Goal: Information Seeking & Learning: Learn about a topic

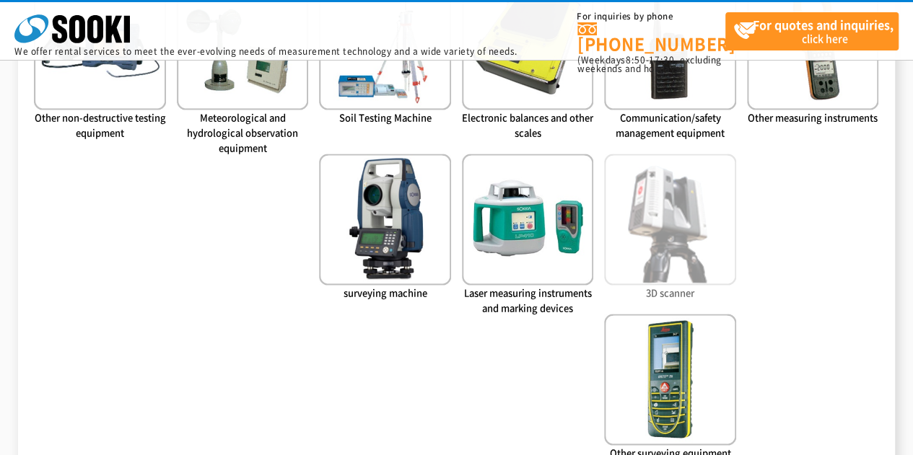
scroll to position [826, 0]
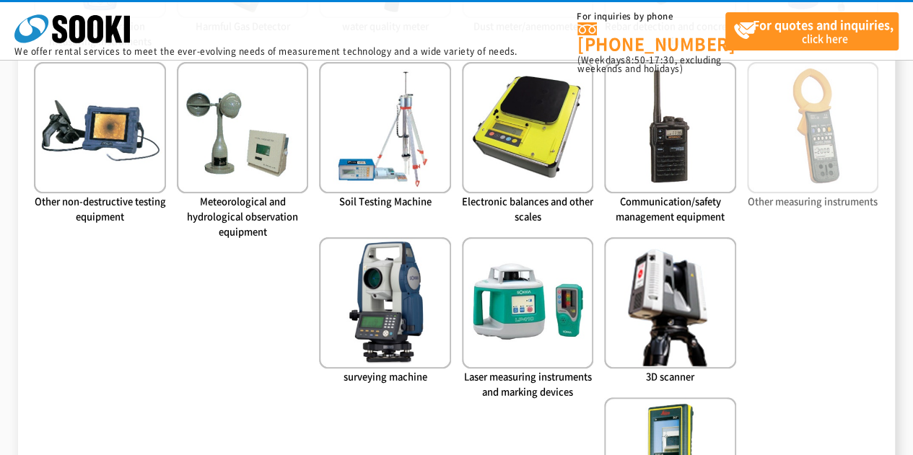
click at [865, 186] on img at bounding box center [812, 127] width 131 height 131
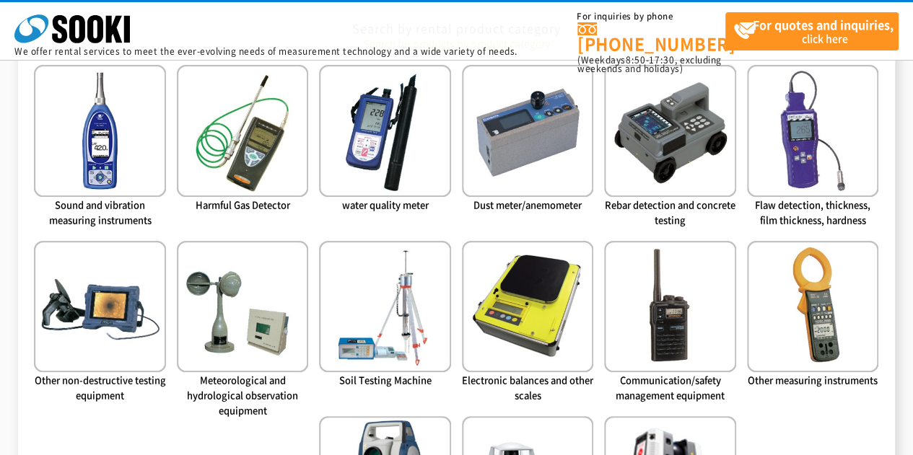
scroll to position [645, 0]
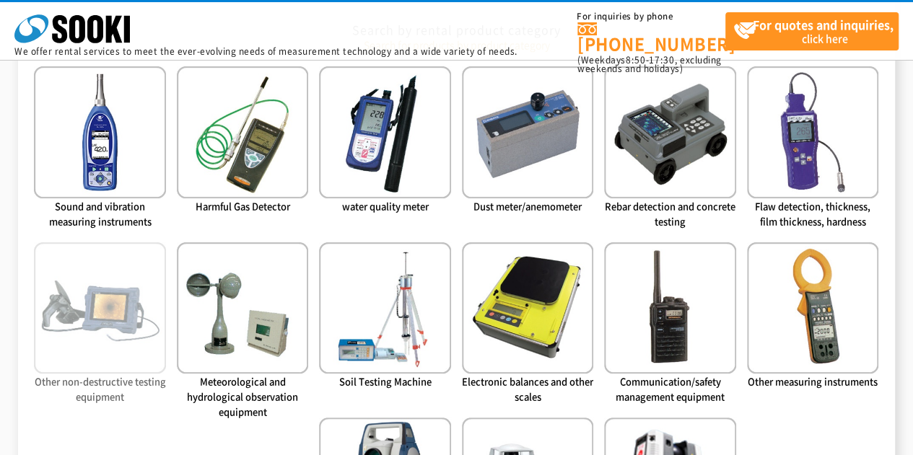
click at [114, 347] on img at bounding box center [99, 308] width 131 height 131
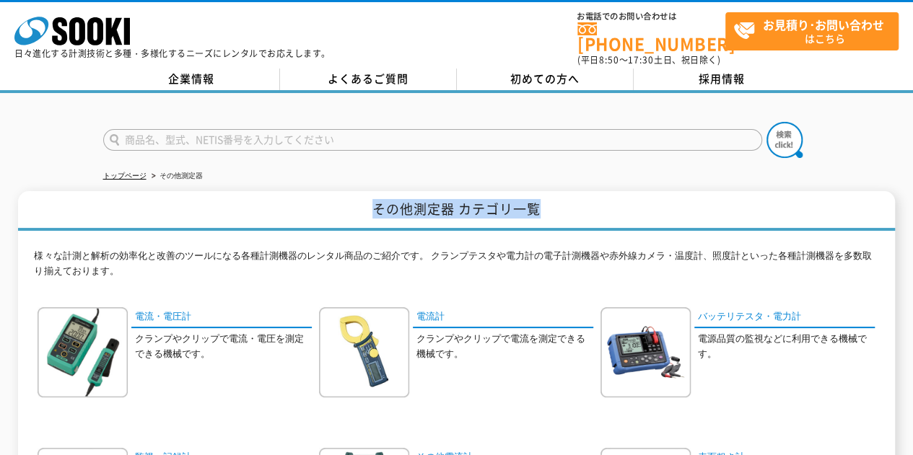
drag, startPoint x: 572, startPoint y: 219, endPoint x: 575, endPoint y: 178, distance: 40.6
click at [588, 134] on input "text" at bounding box center [432, 140] width 659 height 22
type input "商品名、型式、NETIS番号を入力してください"
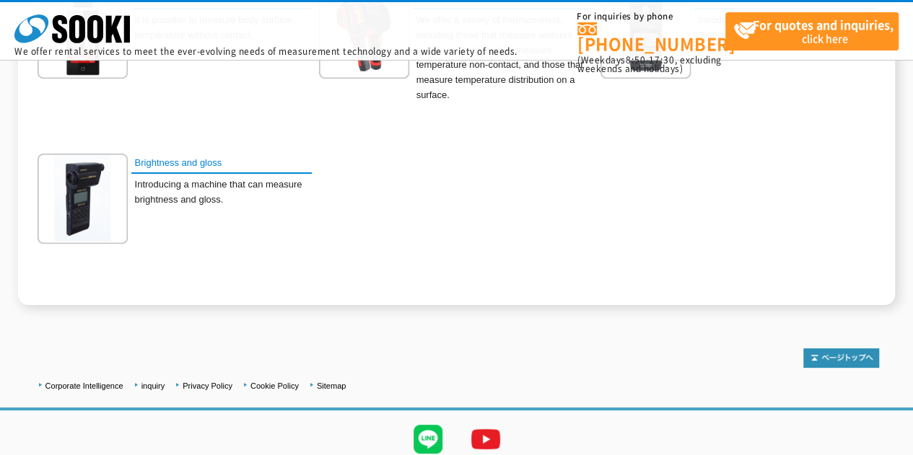
scroll to position [1047, 0]
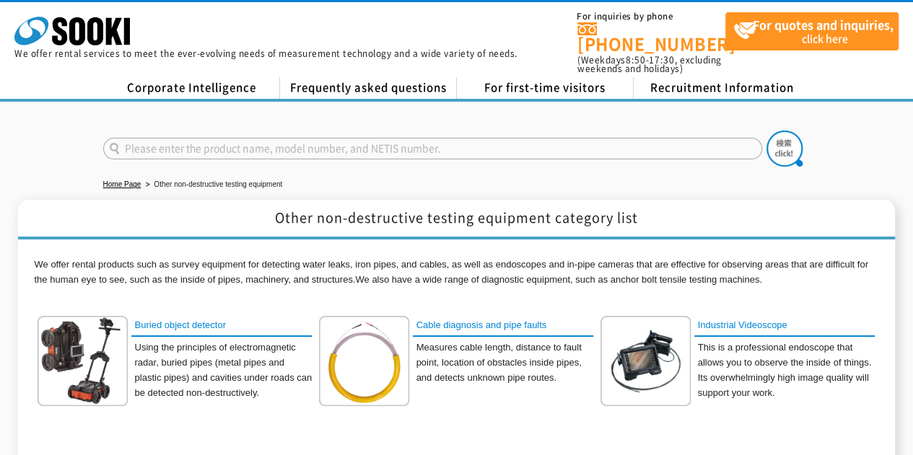
scroll to position [176, 0]
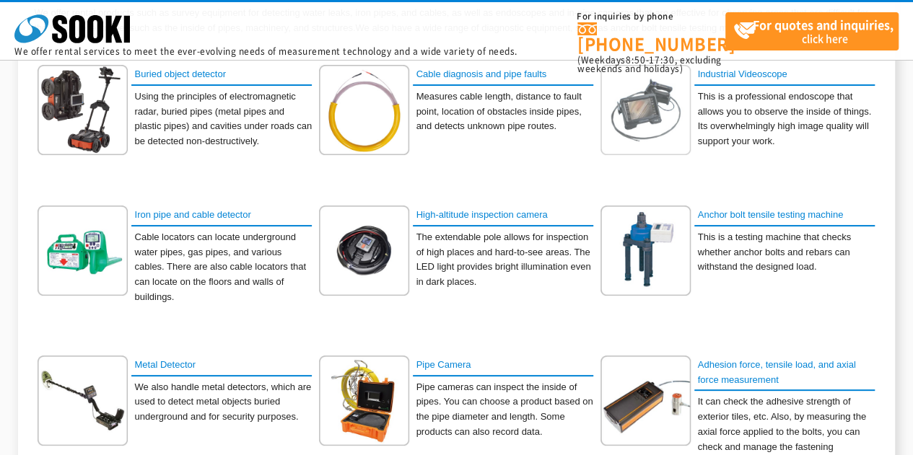
click at [683, 111] on img at bounding box center [646, 110] width 90 height 90
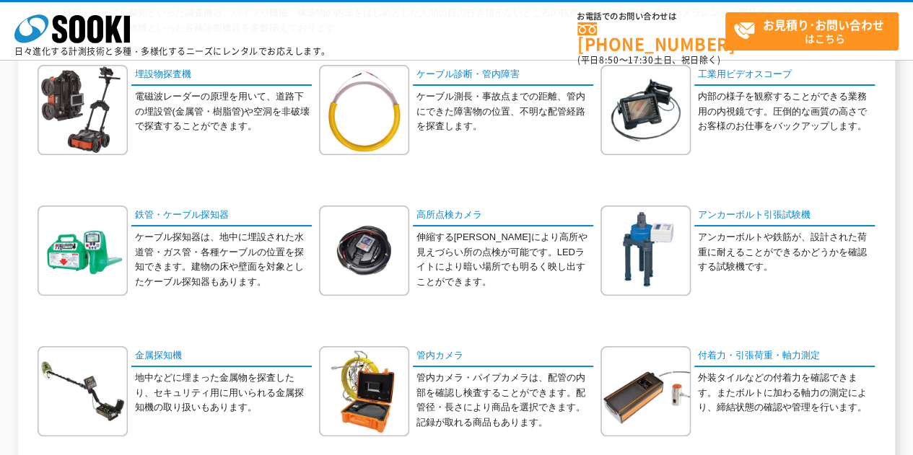
click at [147, 118] on p "電磁波レーダーの原理を用いて、道路下の埋設管(金属管・樹脂管)や空洞を非破壊で探査することができます。" at bounding box center [223, 112] width 178 height 45
click at [87, 113] on img at bounding box center [83, 110] width 90 height 90
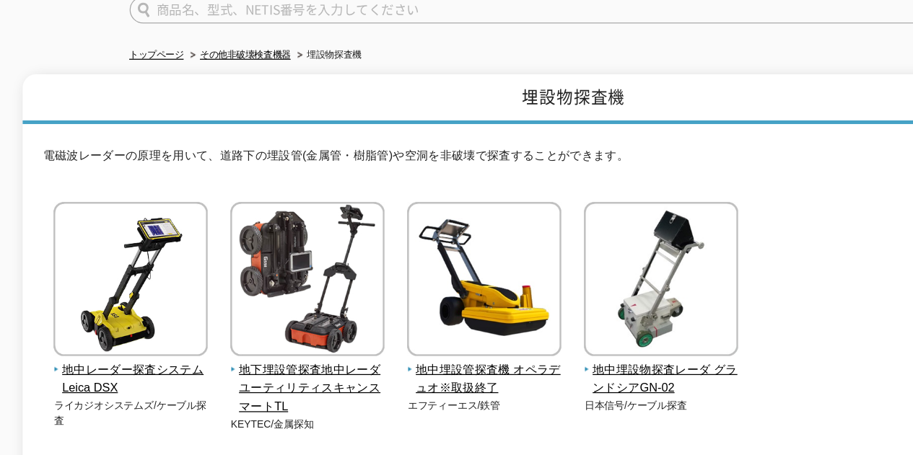
scroll to position [254, 0]
